Goal: Task Accomplishment & Management: Use online tool/utility

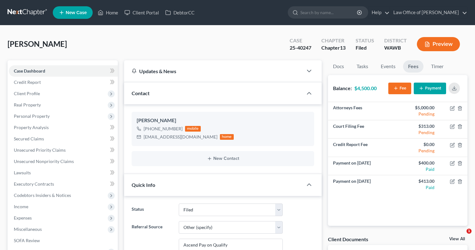
select select "3"
select select "6"
click at [30, 12] on link at bounding box center [28, 12] width 40 height 11
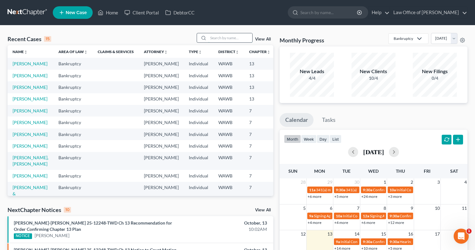
click at [212, 38] on input "search" at bounding box center [230, 37] width 44 height 9
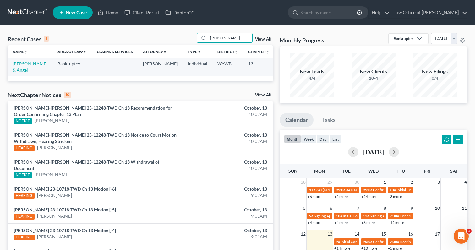
type input "bowden"
click at [23, 70] on link "Bowden, Nathaniel & Angel" at bounding box center [30, 67] width 35 height 12
select select "6"
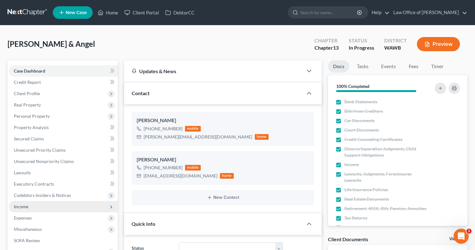
click at [42, 207] on span "Income" at bounding box center [63, 206] width 109 height 11
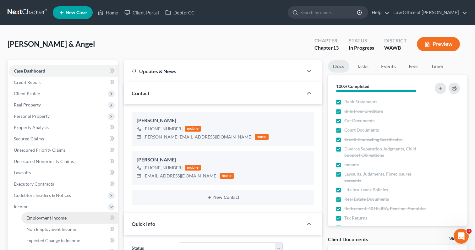
click at [64, 219] on span "Employment Income" at bounding box center [46, 217] width 40 height 5
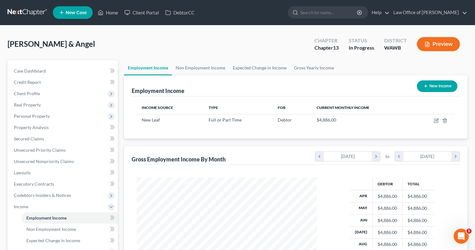
scroll to position [112, 193]
click at [206, 68] on link "Non Employment Income" at bounding box center [200, 67] width 57 height 15
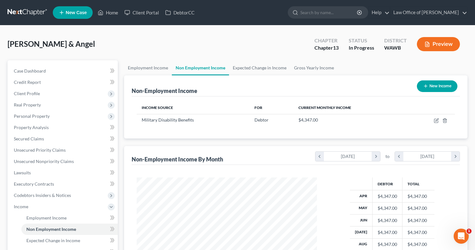
scroll to position [112, 193]
click at [336, 12] on input "search" at bounding box center [328, 13] width 57 height 12
type input "smart"
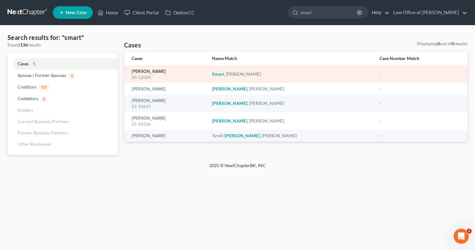
click at [151, 71] on link "Smart, Patrick" at bounding box center [149, 71] width 34 height 4
select select "6"
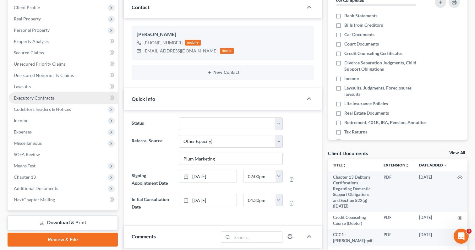
scroll to position [100, 0]
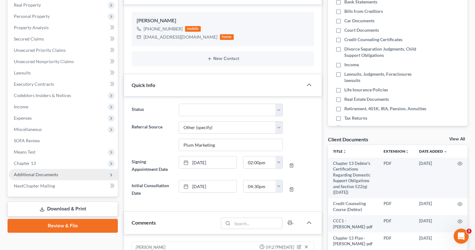
click at [61, 173] on span "Additional Documents" at bounding box center [63, 174] width 109 height 11
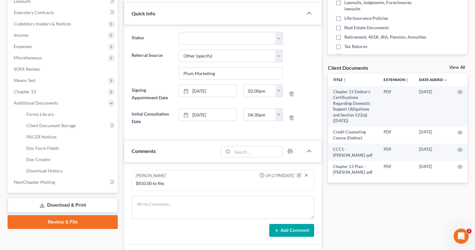
scroll to position [214, 0]
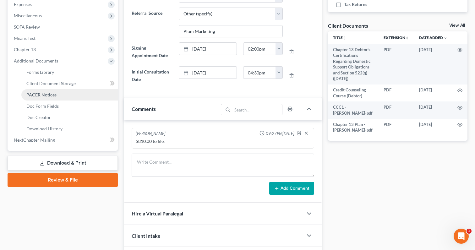
click at [67, 96] on link "PACER Notices" at bounding box center [69, 94] width 96 height 11
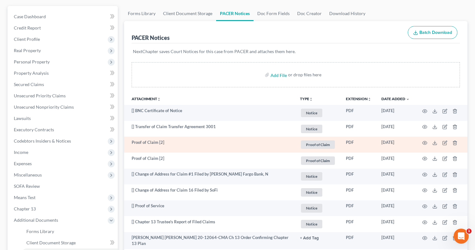
scroll to position [37, 0]
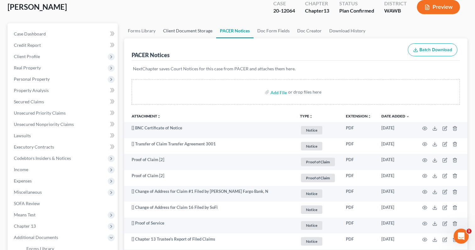
click at [181, 31] on link "Client Document Storage" at bounding box center [187, 30] width 57 height 15
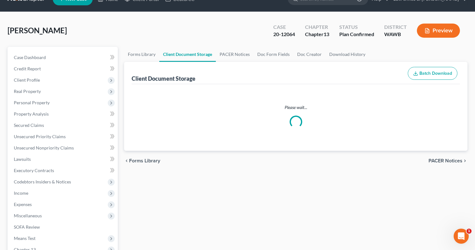
select select "3"
select select "0"
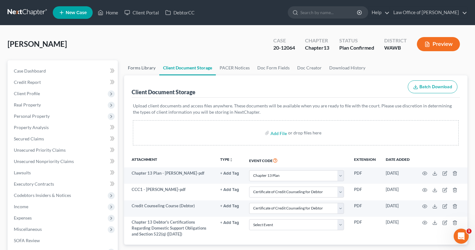
click at [145, 67] on link "Forms Library" at bounding box center [141, 67] width 35 height 15
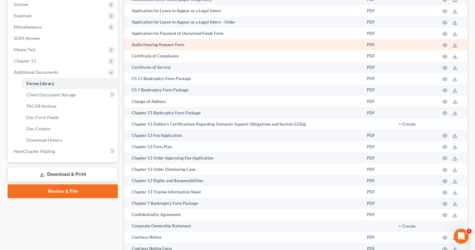
scroll to position [204, 0]
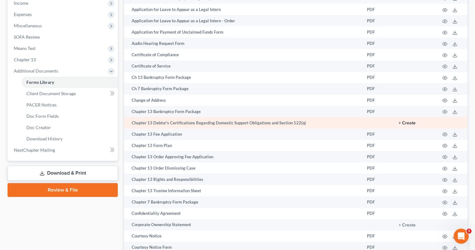
click at [406, 123] on button "+ Create" at bounding box center [407, 123] width 17 height 4
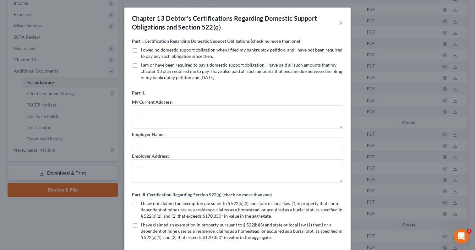
click at [141, 50] on label "I owed no domestic support obligation when I filed my bankruptcy petition, and …" at bounding box center [242, 53] width 202 height 13
click at [143, 50] on input "I owed no domestic support obligation when I filed my bankruptcy petition, and …" at bounding box center [145, 49] width 4 height 4
checkbox input "true"
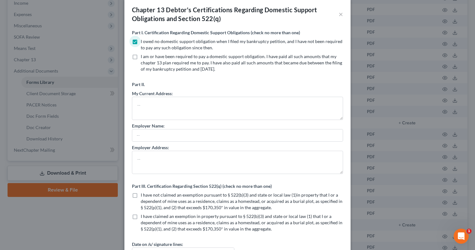
click at [141, 196] on label "I have not claimed an exemption pursuant to § 522(b)(3) and state or local law …" at bounding box center [242, 201] width 202 height 19
click at [143, 196] on input "I have not claimed an exemption pursuant to § 522(b)(3) and state or local law …" at bounding box center [145, 194] width 4 height 4
checkbox input "true"
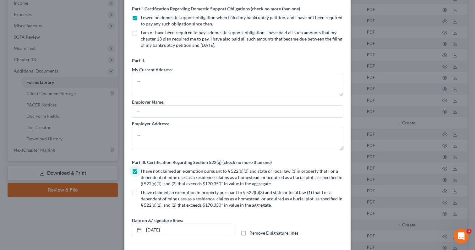
scroll to position [58, 0]
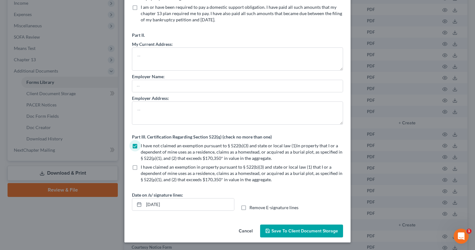
click at [278, 230] on span "Save to Client Document Storage" at bounding box center [304, 230] width 67 height 5
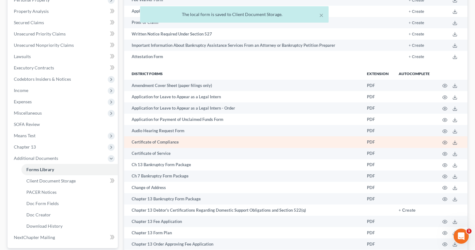
scroll to position [0, 0]
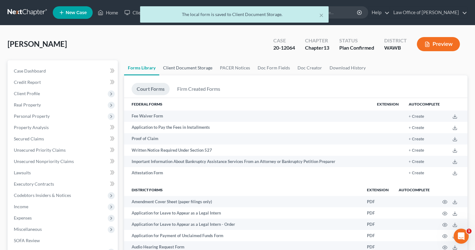
click at [193, 67] on link "Client Document Storage" at bounding box center [187, 67] width 57 height 15
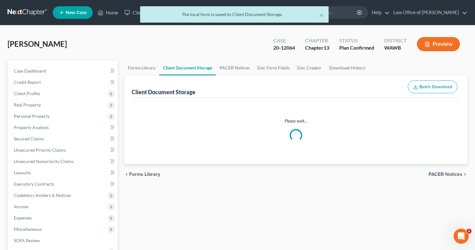
select select "3"
select select "0"
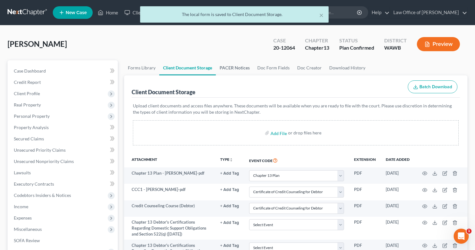
click at [230, 67] on link "PACER Notices" at bounding box center [235, 67] width 38 height 15
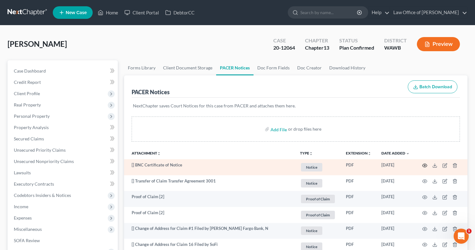
click at [425, 166] on circle "button" at bounding box center [424, 165] width 1 height 1
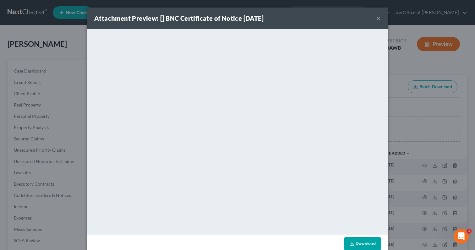
click at [378, 18] on button "×" at bounding box center [378, 18] width 4 height 8
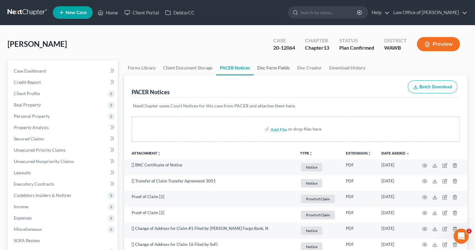
click at [279, 69] on link "Doc Form Fields" at bounding box center [274, 67] width 40 height 15
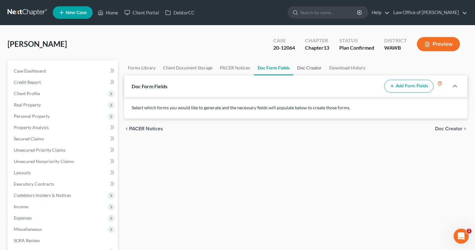
click at [306, 66] on link "Doc Creator" at bounding box center [309, 67] width 32 height 15
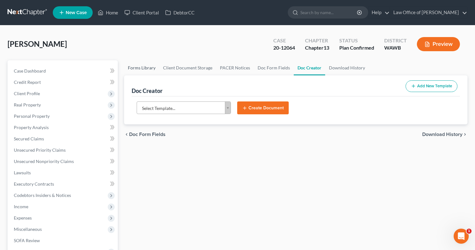
click at [149, 69] on link "Forms Library" at bounding box center [141, 67] width 35 height 15
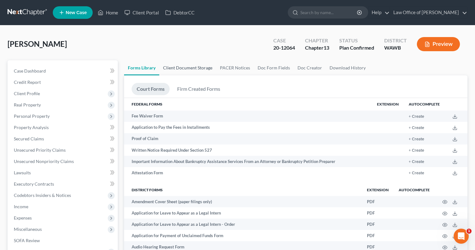
click at [203, 68] on link "Client Document Storage" at bounding box center [187, 67] width 57 height 15
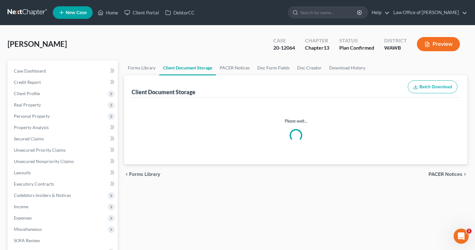
select select "3"
select select "0"
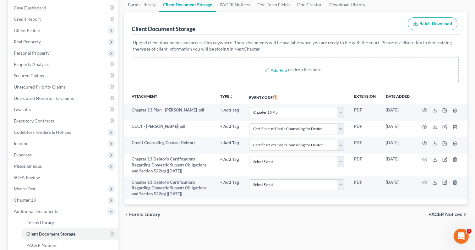
scroll to position [74, 0]
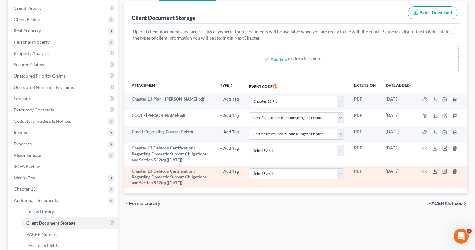
click at [434, 172] on polyline at bounding box center [435, 171] width 2 height 1
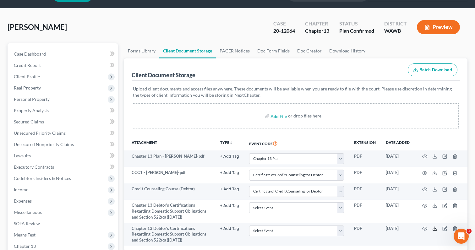
scroll to position [0, 0]
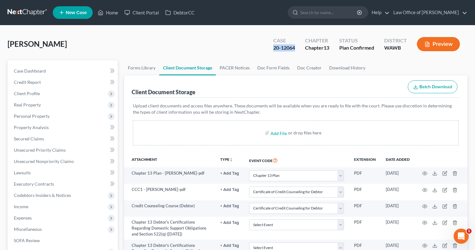
drag, startPoint x: 297, startPoint y: 47, endPoint x: 272, endPoint y: 47, distance: 24.2
click at [272, 47] on div "Case 20-12064" at bounding box center [284, 44] width 32 height 19
copy div "20-12064"
